Goal: Transaction & Acquisition: Book appointment/travel/reservation

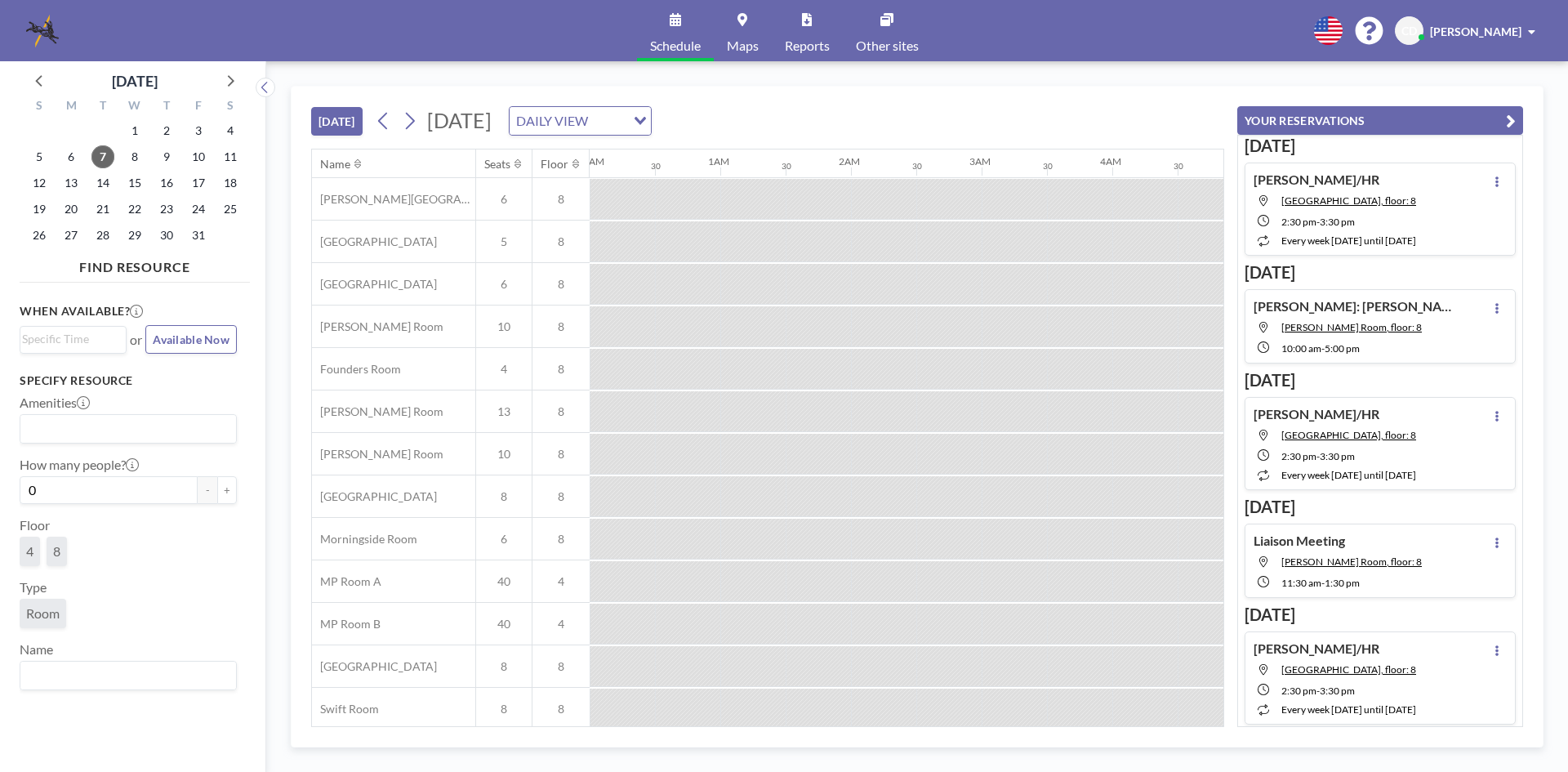
scroll to position [0, 1046]
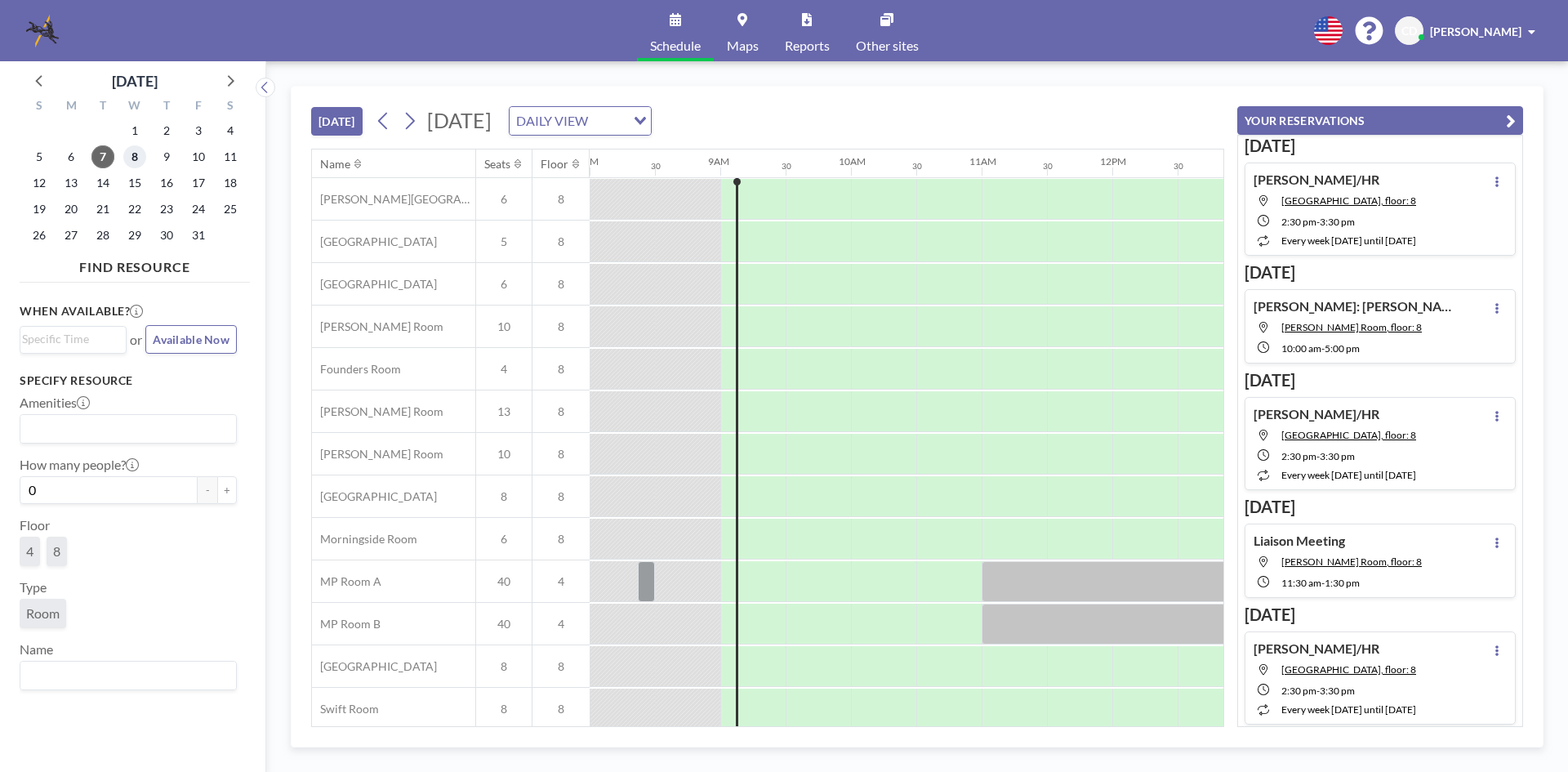
click at [136, 162] on span "8" at bounding box center [135, 157] width 23 height 23
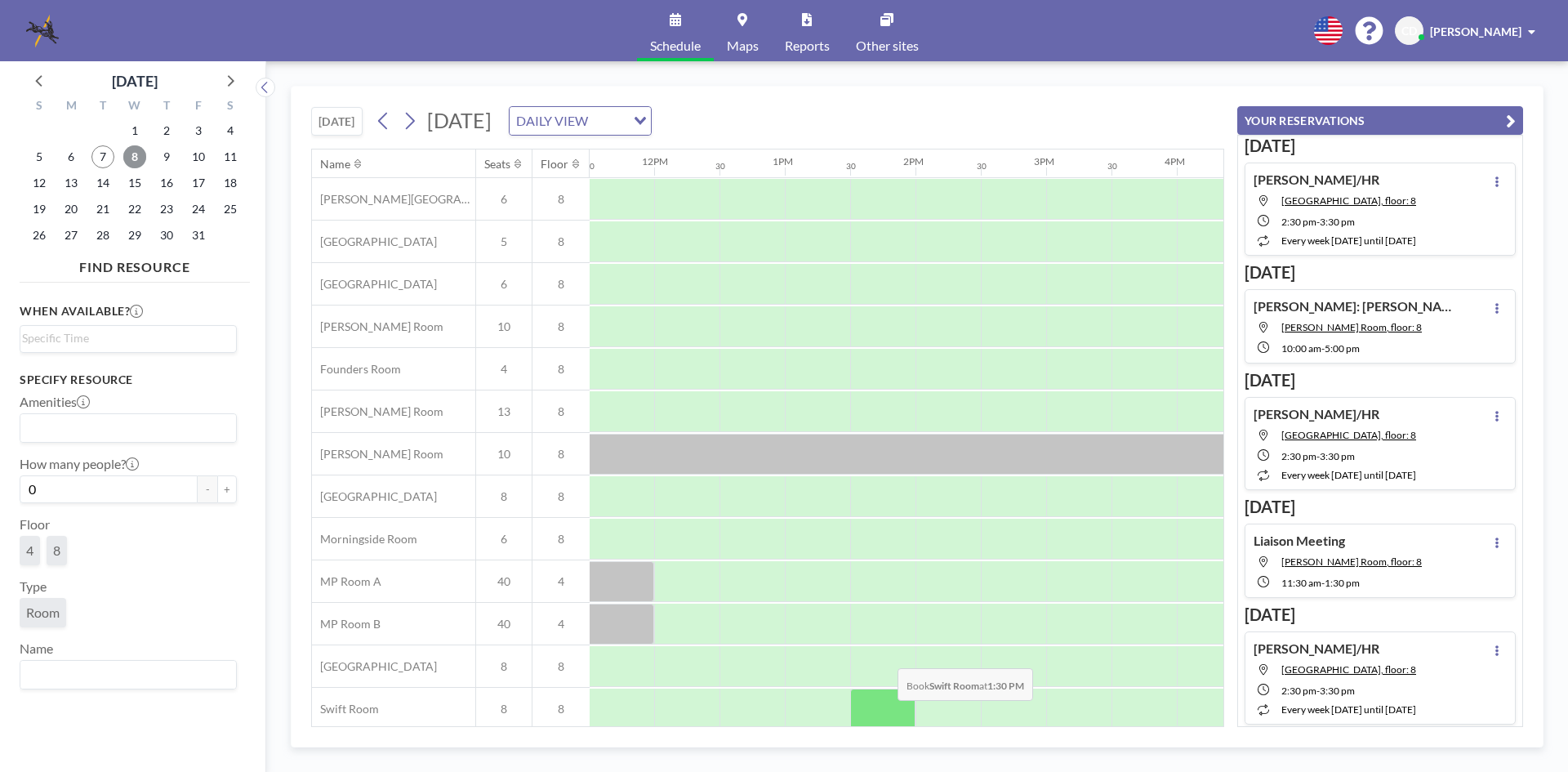
scroll to position [0, 1510]
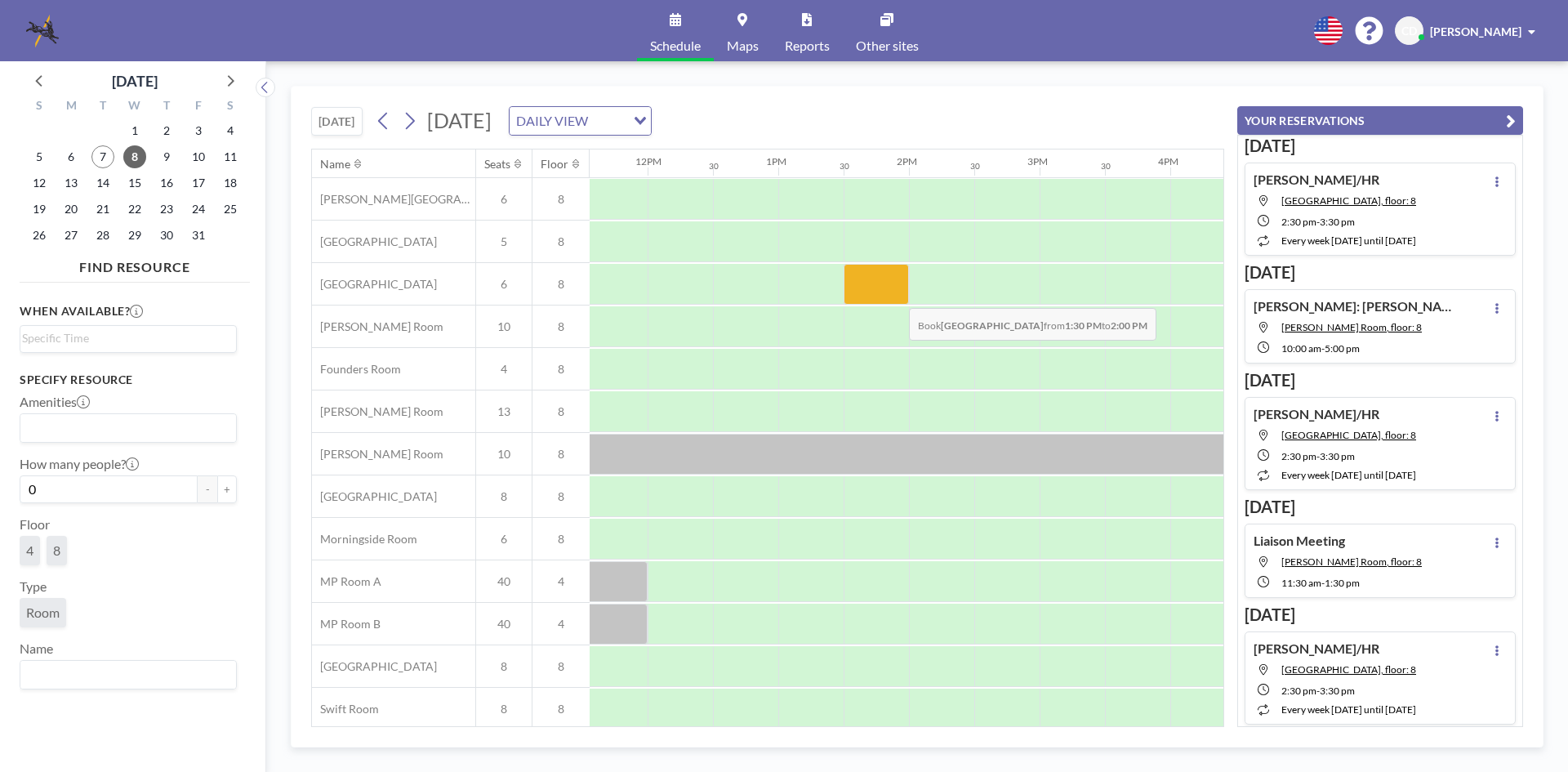
click at [896, 296] on div at bounding box center [876, 284] width 65 height 41
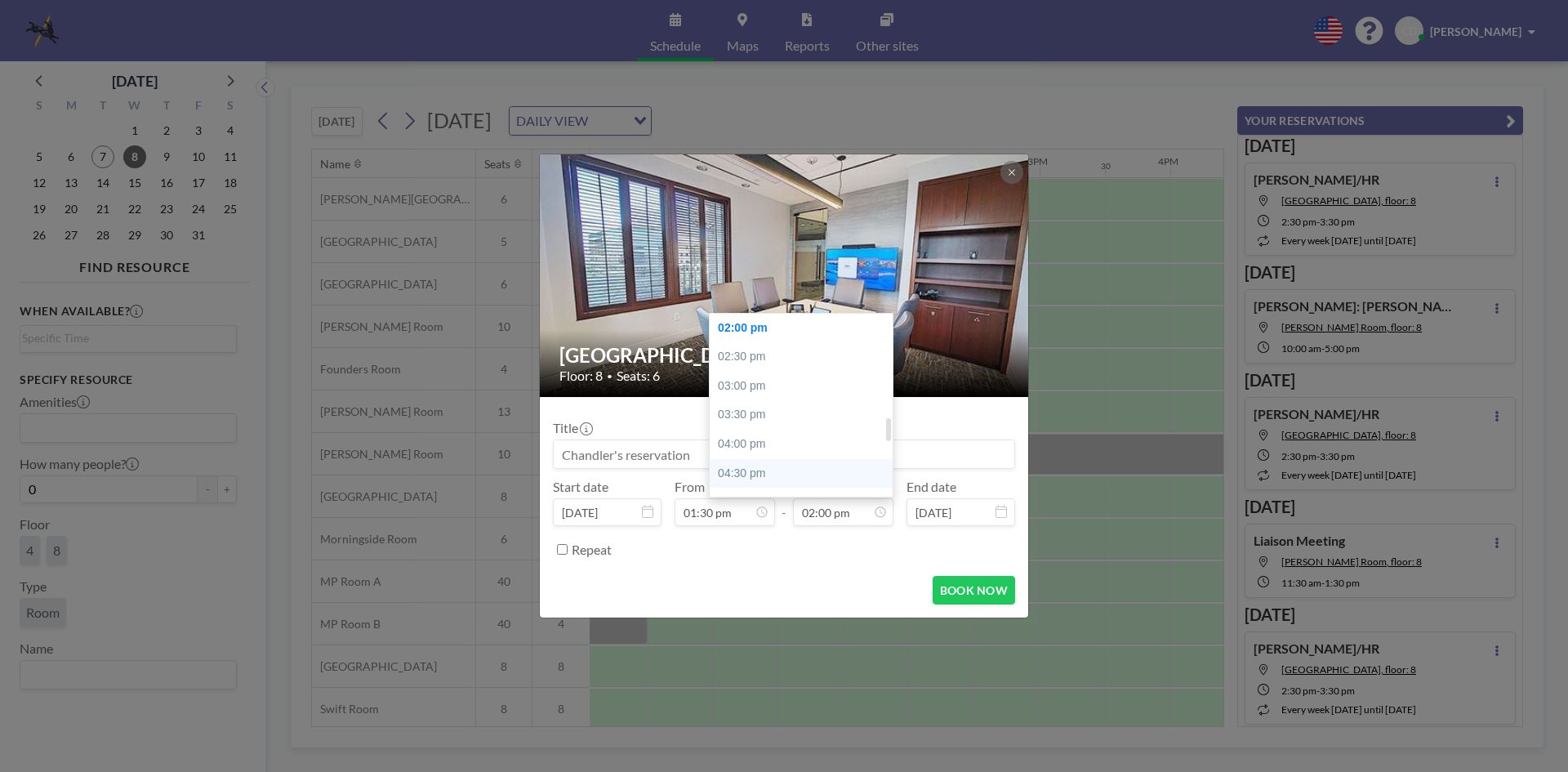
scroll to position [897, 0]
click at [799, 428] on div "05:00 pm" at bounding box center [805, 421] width 191 height 30
type input "05:00 pm"
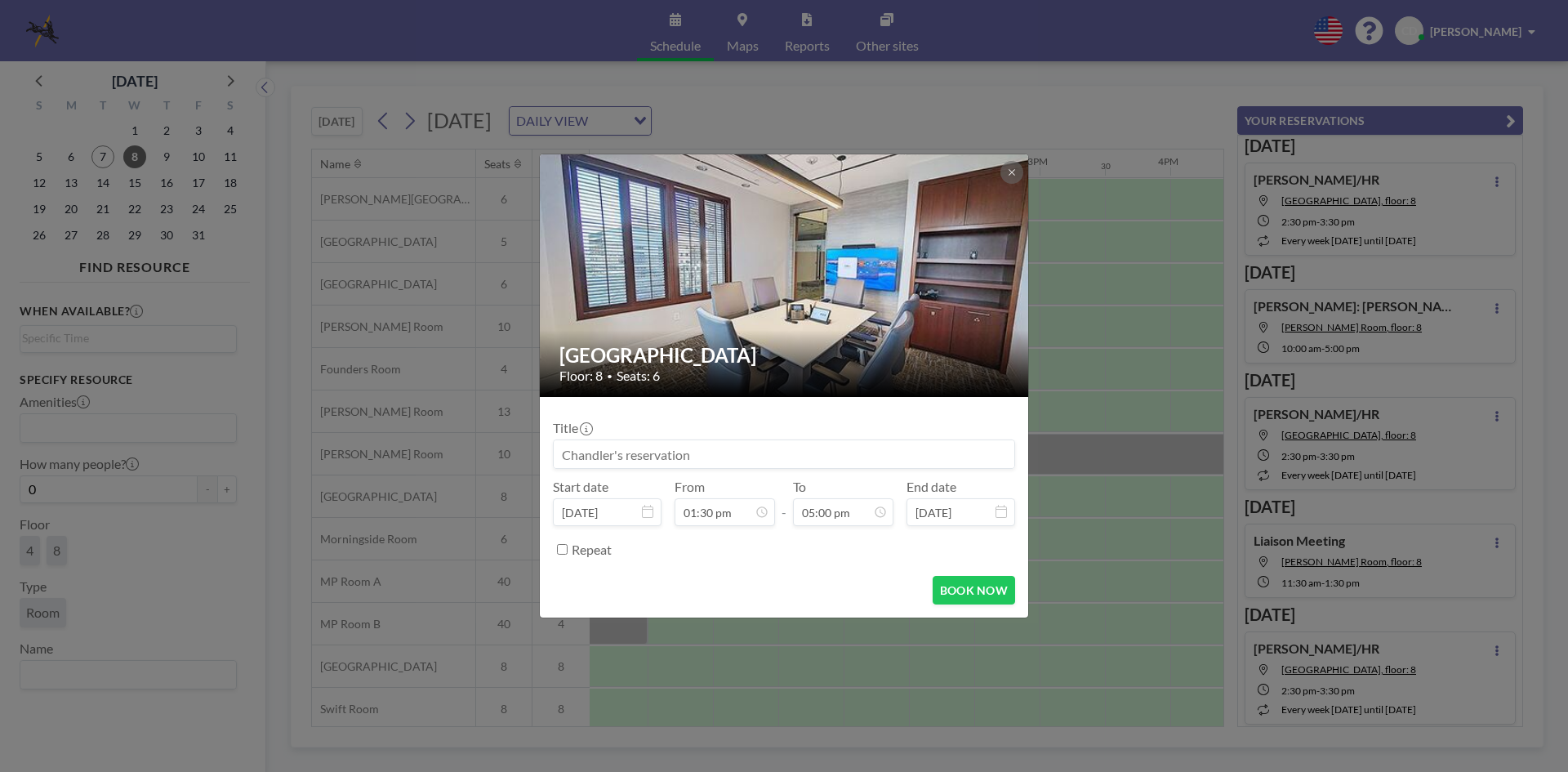
click at [784, 467] on input at bounding box center [784, 454] width 461 height 28
type input "[PERSON_NAME]"
click at [954, 586] on button "BOOK NOW" at bounding box center [974, 591] width 83 height 29
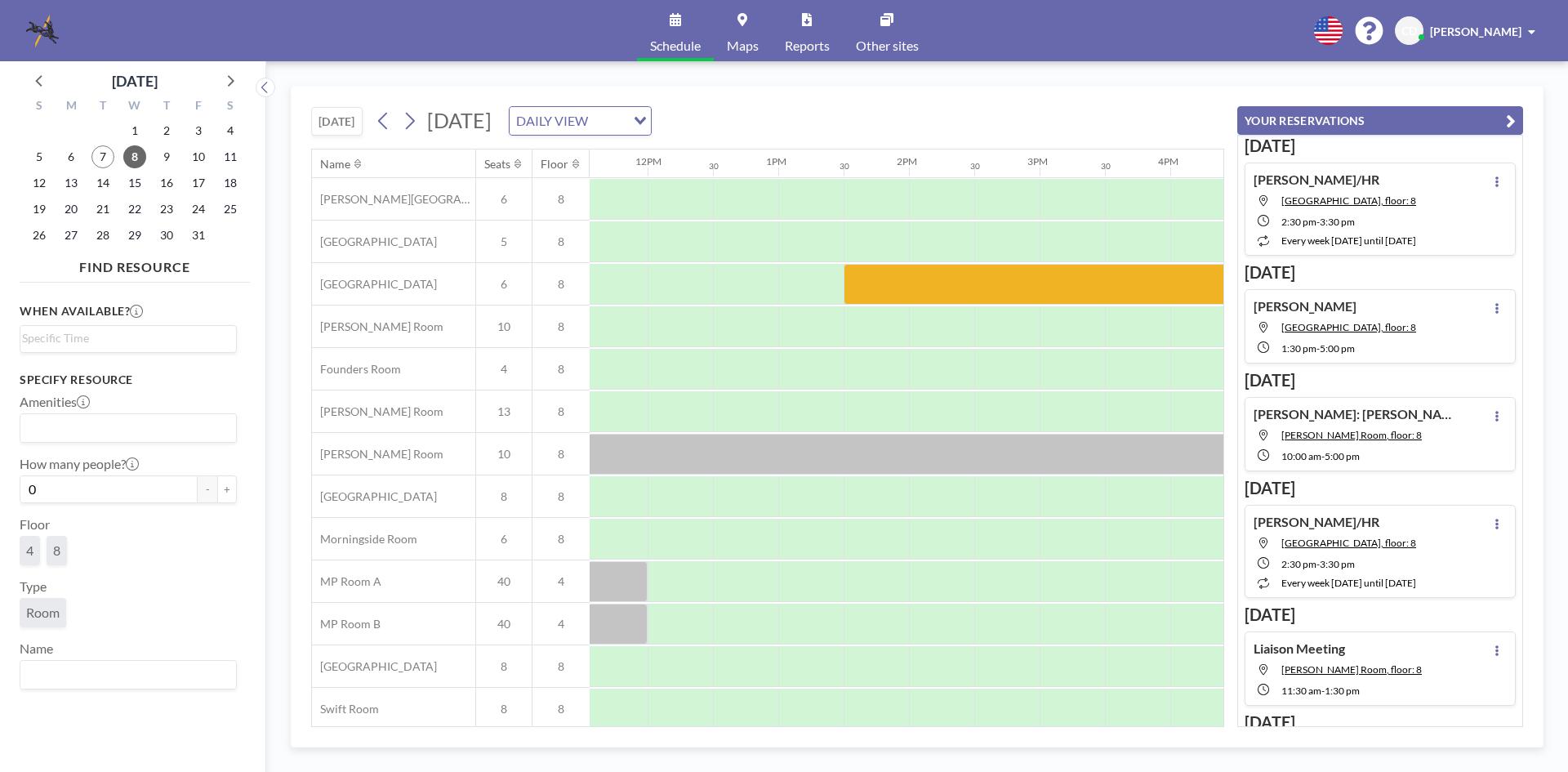
click at [107, 143] on div "30" at bounding box center [103, 131] width 32 height 26
click at [107, 153] on span "7" at bounding box center [103, 157] width 23 height 23
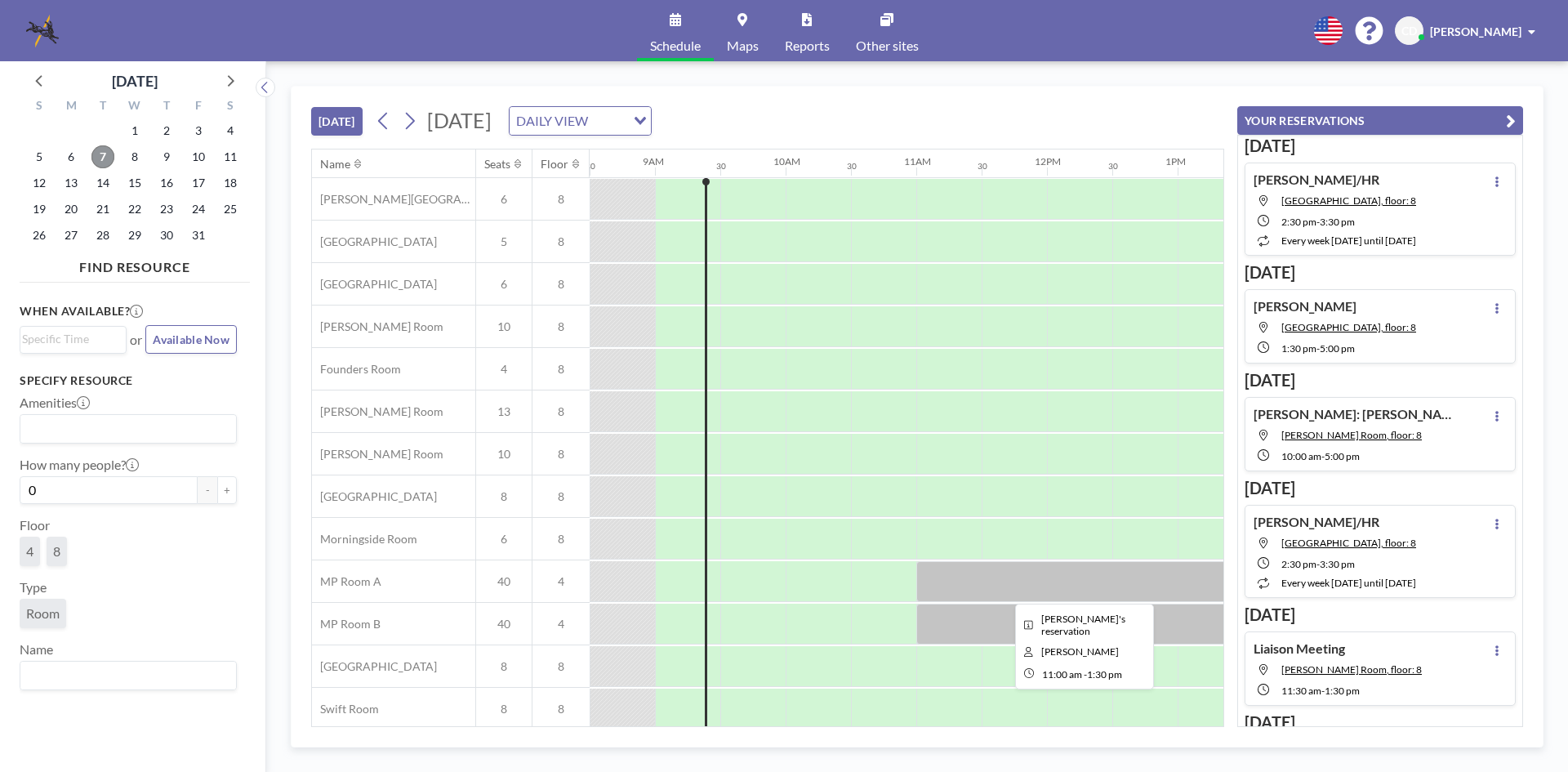
scroll to position [55, 1111]
